Goal: Task Accomplishment & Management: Use online tool/utility

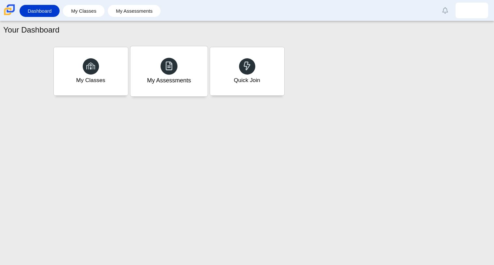
click at [162, 83] on div "My Assessments" at bounding box center [169, 80] width 44 height 8
click at [105, 76] on div "My Classes" at bounding box center [91, 80] width 30 height 8
click at [228, 95] on div "Quick Join" at bounding box center [246, 71] width 77 height 50
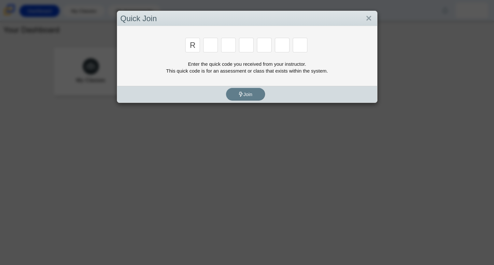
type input "r"
type input "8"
type input "e"
type input "x"
type input "2"
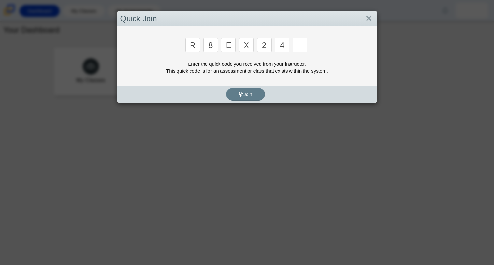
type input "4"
type input "e"
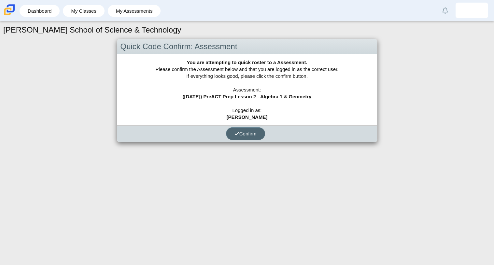
click at [233, 131] on button "Confirm" at bounding box center [245, 133] width 39 height 13
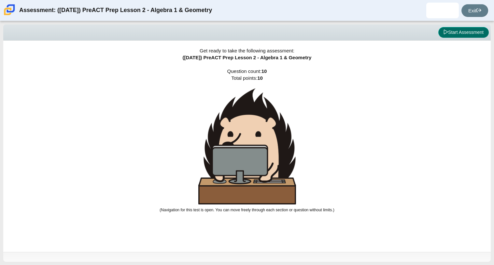
click at [451, 31] on button "Start Assessment" at bounding box center [463, 32] width 50 height 11
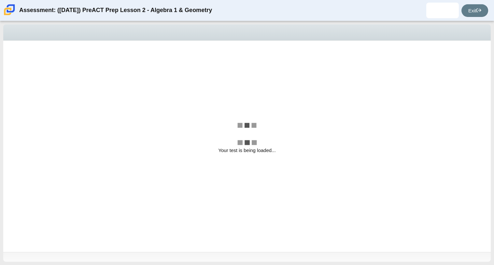
select select "bbf5d072-3e0b-44c4-9a12-6e7c9033f65b"
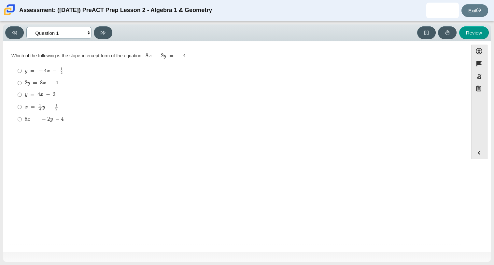
click at [62, 35] on select "Questions Question 1 Question 2 Question 3 Question 4 Question 5 Question 6 Que…" at bounding box center [58, 33] width 65 height 12
click at [85, 30] on select "Questions Question 1 Question 2 Question 3 Question 4 Question 5 Question 6 Que…" at bounding box center [58, 33] width 65 height 12
click at [31, 121] on mjx-c "Assessment items" at bounding box center [31, 121] width 1 height 0
click at [22, 120] on input "8 x = − 2 y − 4 8 x = − 2 y − 4" at bounding box center [20, 119] width 4 height 12
radio input "true"
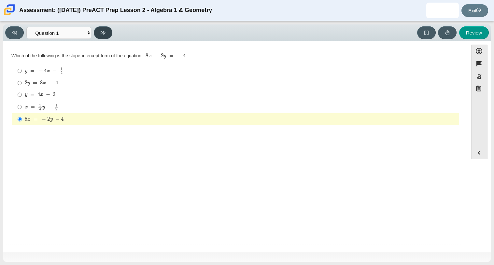
click at [104, 38] on button at bounding box center [103, 32] width 19 height 13
select select "ed62e223-81bd-4cbf-ab48-ab975844bd1f"
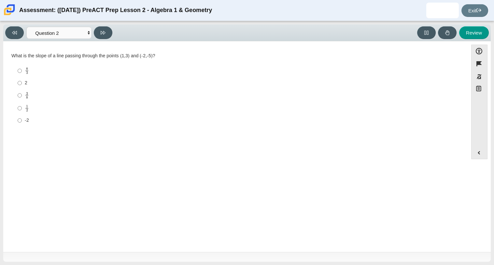
click at [42, 90] on label "3 8 3 eighths" at bounding box center [236, 95] width 446 height 13
click at [22, 90] on input "3 8 3 eighths" at bounding box center [20, 95] width 4 height 13
radio input "true"
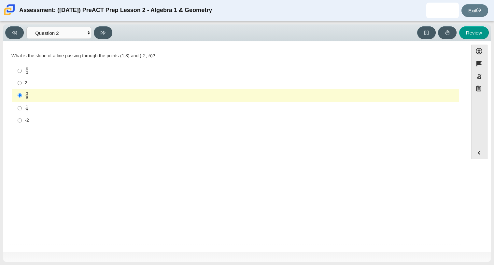
click at [94, 28] on div "Viewing Question 2 of 10 in Pacing Mode Questions Question 1 Question 2 Questio…" at bounding box center [60, 32] width 110 height 13
click at [99, 29] on button at bounding box center [103, 32] width 19 height 13
select select "97f4f5fa-a52e-4fed-af51-565bfcdf47cb"
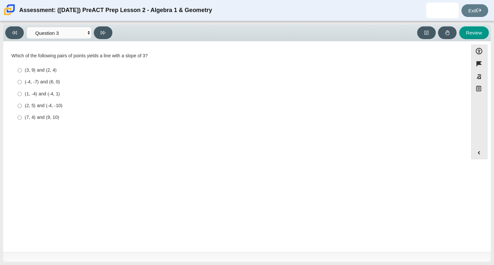
click at [70, 85] on div "(-4, -7) and (6, 0)" at bounding box center [241, 82] width 432 height 7
click at [22, 85] on input "(-4, -7) and (6, 0) (-4, -7) and (6, 0)" at bounding box center [20, 82] width 4 height 12
radio input "true"
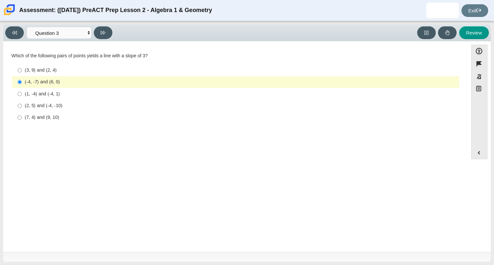
click at [71, 86] on label "(-4, -7) and (6, 0) (-4, -7) and (6, 0)" at bounding box center [236, 82] width 446 height 12
click at [22, 86] on input "(-4, -7) and (6, 0) (-4, -7) and (6, 0)" at bounding box center [20, 82] width 4 height 12
click at [97, 36] on button at bounding box center [103, 32] width 19 height 13
select select "89427bb7-e313-4f00-988f-8b8255897029"
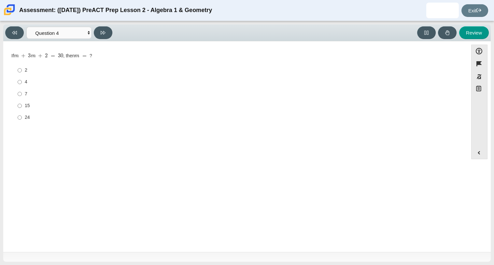
click at [30, 90] on label "7 7" at bounding box center [236, 94] width 446 height 12
click at [22, 90] on input "7 7" at bounding box center [20, 94] width 4 height 12
radio input "true"
